Goal: Task Accomplishment & Management: Use online tool/utility

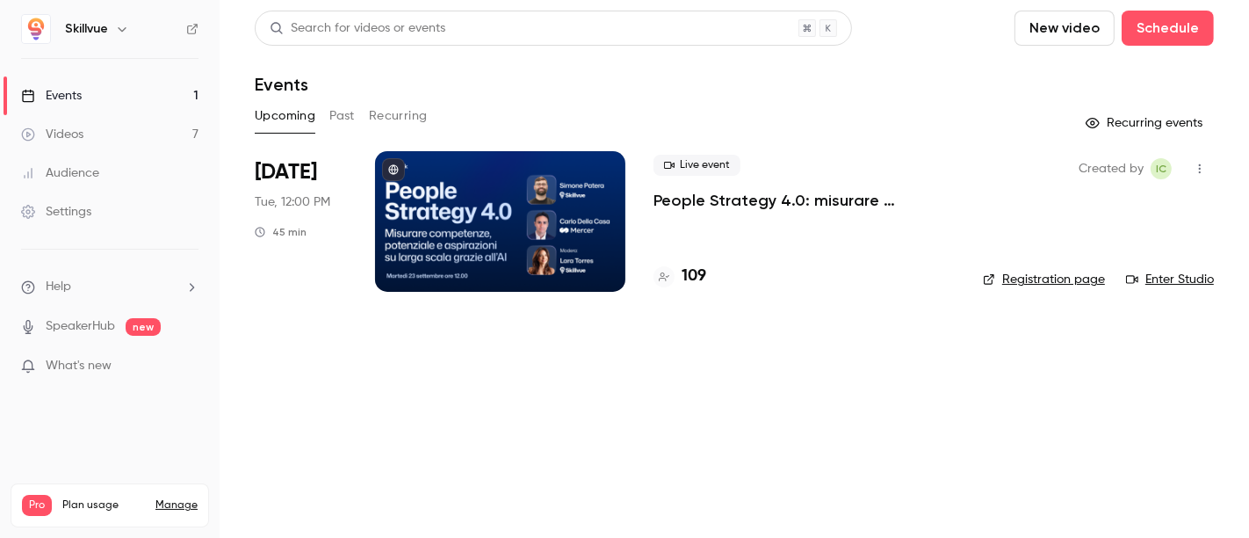
click at [701, 277] on h4 "109" at bounding box center [694, 276] width 25 height 24
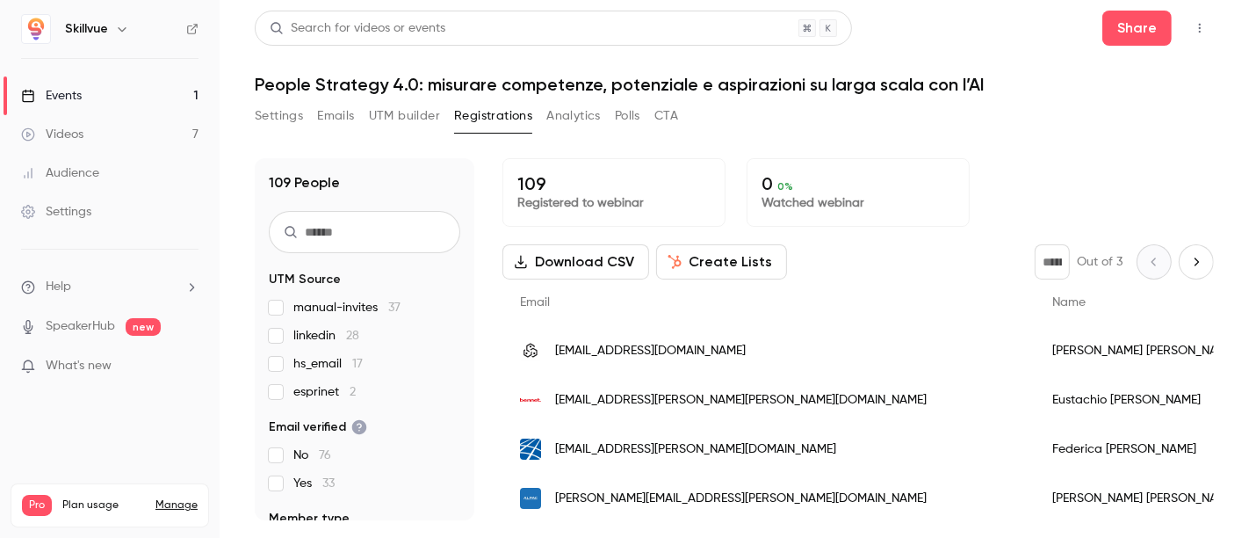
drag, startPoint x: 557, startPoint y: 269, endPoint x: 690, endPoint y: 240, distance: 135.8
click at [559, 267] on button "Download CSV" at bounding box center [575, 261] width 147 height 35
